Goal: Feedback & Contribution: Contribute content

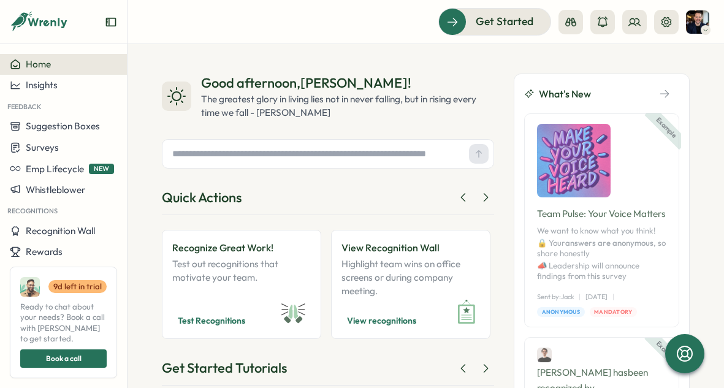
scroll to position [153, 0]
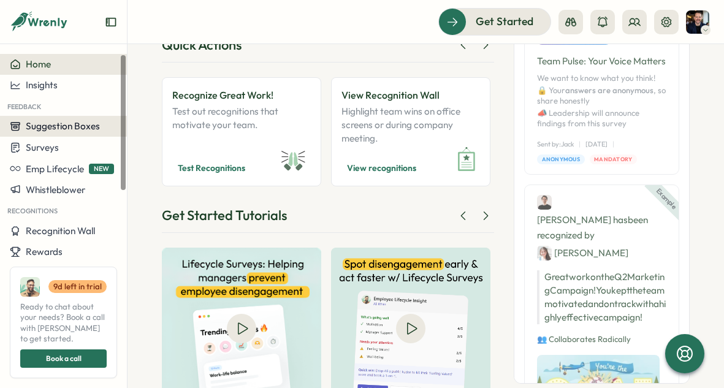
click at [91, 124] on span "Suggestion Boxes" at bounding box center [63, 126] width 74 height 12
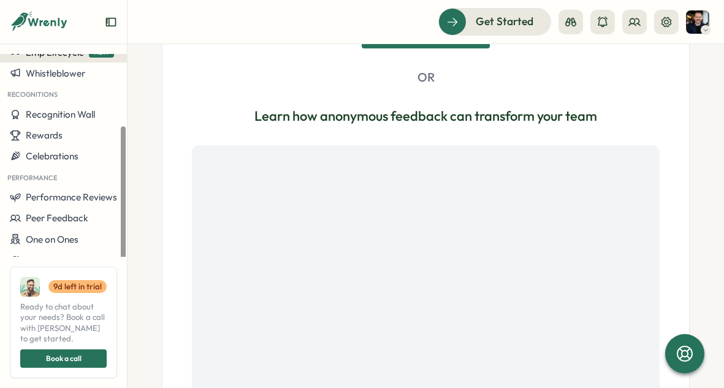
scroll to position [120, 0]
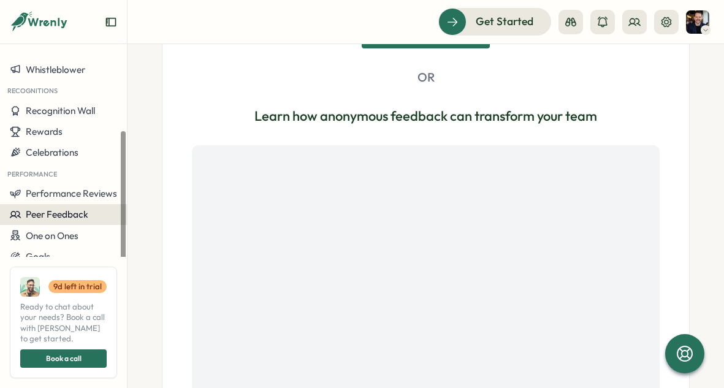
click at [46, 209] on span "Peer Feedback" at bounding box center [57, 214] width 63 height 12
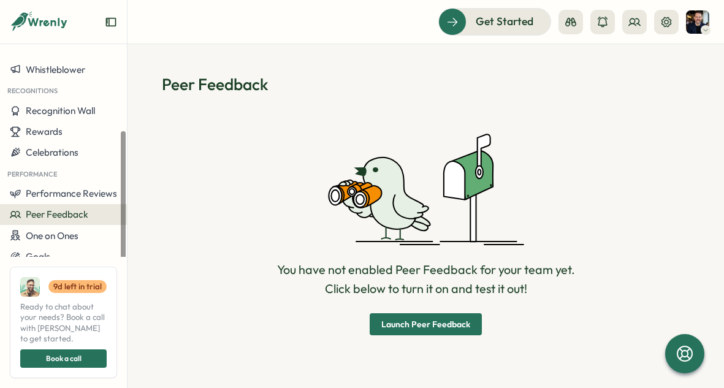
click at [377, 327] on button "Launch Peer Feedback" at bounding box center [426, 324] width 112 height 22
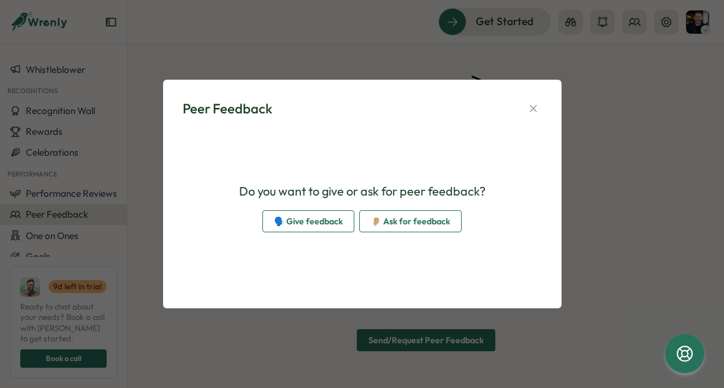
click at [292, 222] on span "🗣️ Give feedback" at bounding box center [308, 221] width 69 height 21
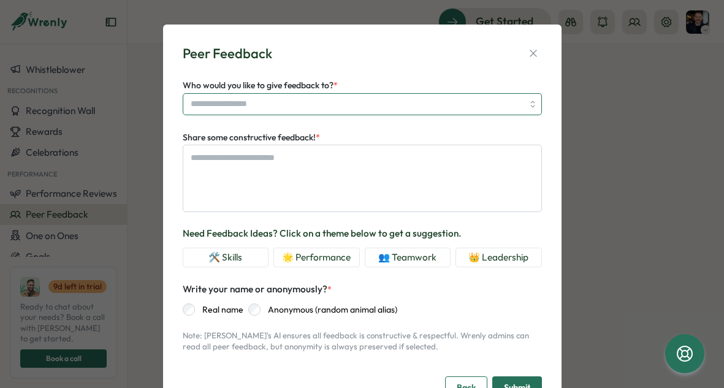
click at [351, 113] on input "Who would you like to give feedback to? *" at bounding box center [362, 104] width 359 height 22
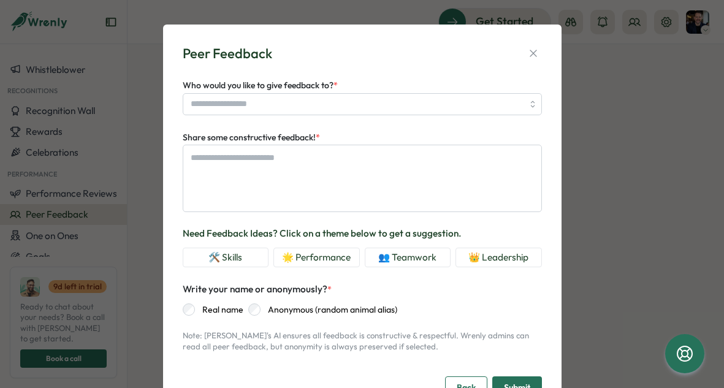
click at [377, 57] on div "Peer Feedback" at bounding box center [362, 53] width 359 height 19
click at [331, 157] on textarea "Share some constructive feedback! *" at bounding box center [362, 178] width 359 height 67
click at [393, 64] on div "Peer Feedback Who would you like to give feedback to? * Share some constructive…" at bounding box center [362, 225] width 369 height 372
click at [527, 52] on icon "button" at bounding box center [533, 53] width 12 height 12
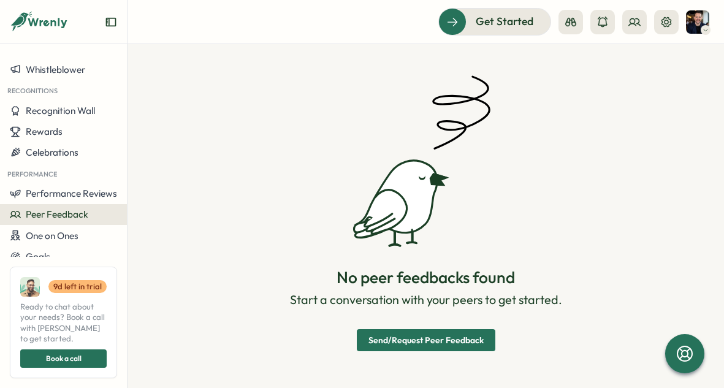
type textarea "*"
click at [565, 26] on icon at bounding box center [571, 22] width 12 height 12
